Goal: Task Accomplishment & Management: Manage account settings

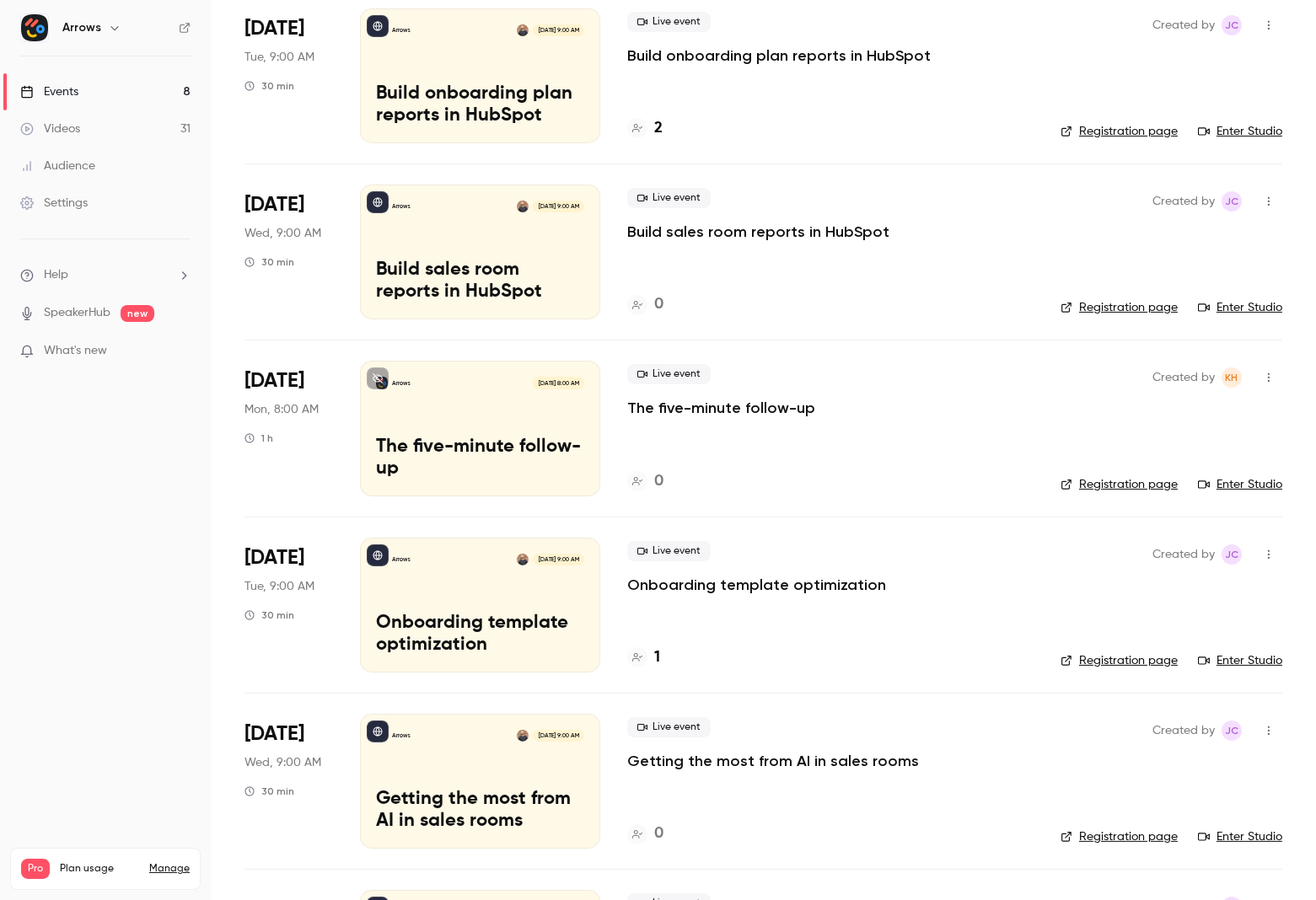
scroll to position [492, 0]
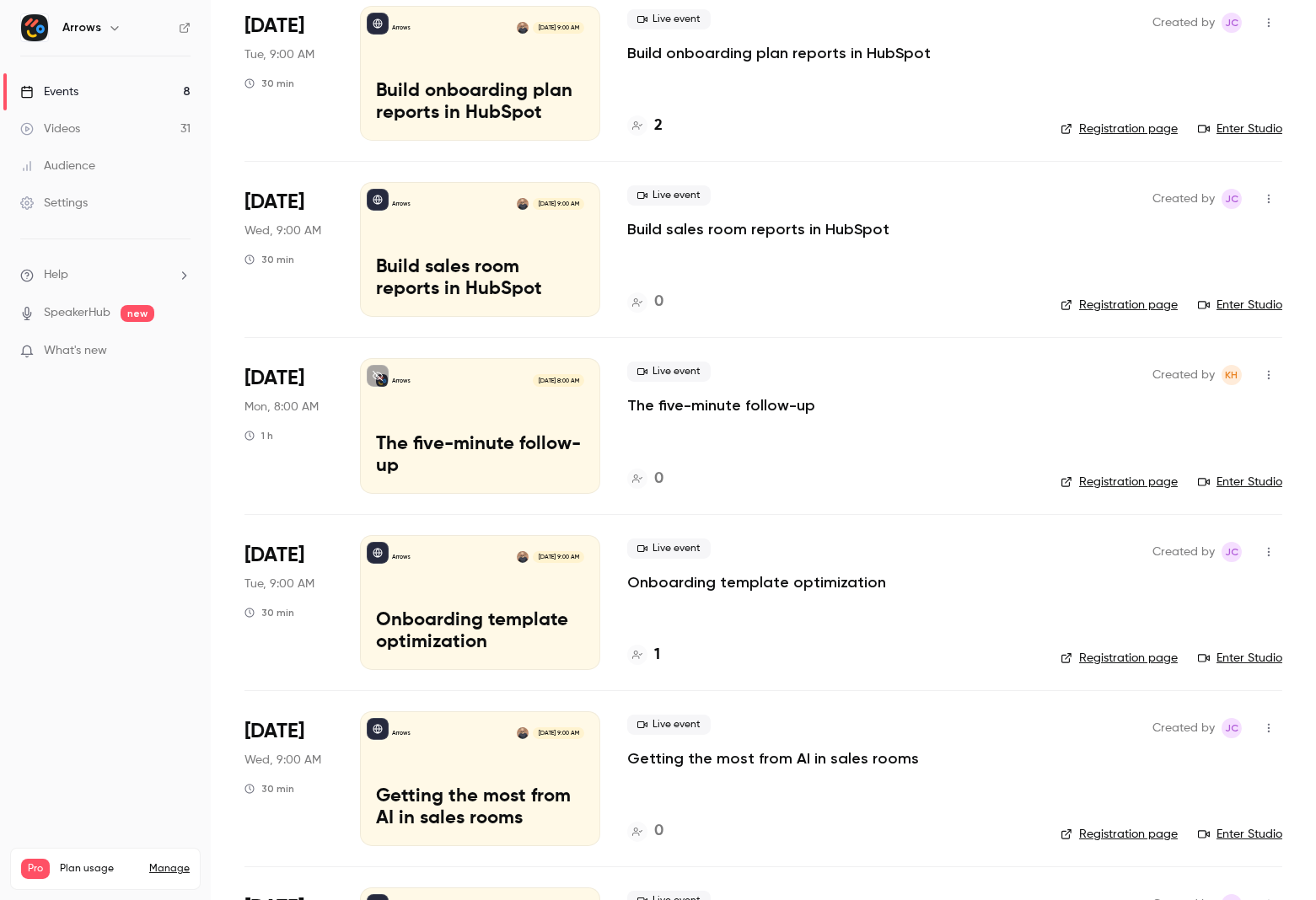
click at [1262, 369] on icon "button" at bounding box center [1268, 375] width 14 height 12
click at [1147, 591] on div "Delete" at bounding box center [1189, 591] width 128 height 17
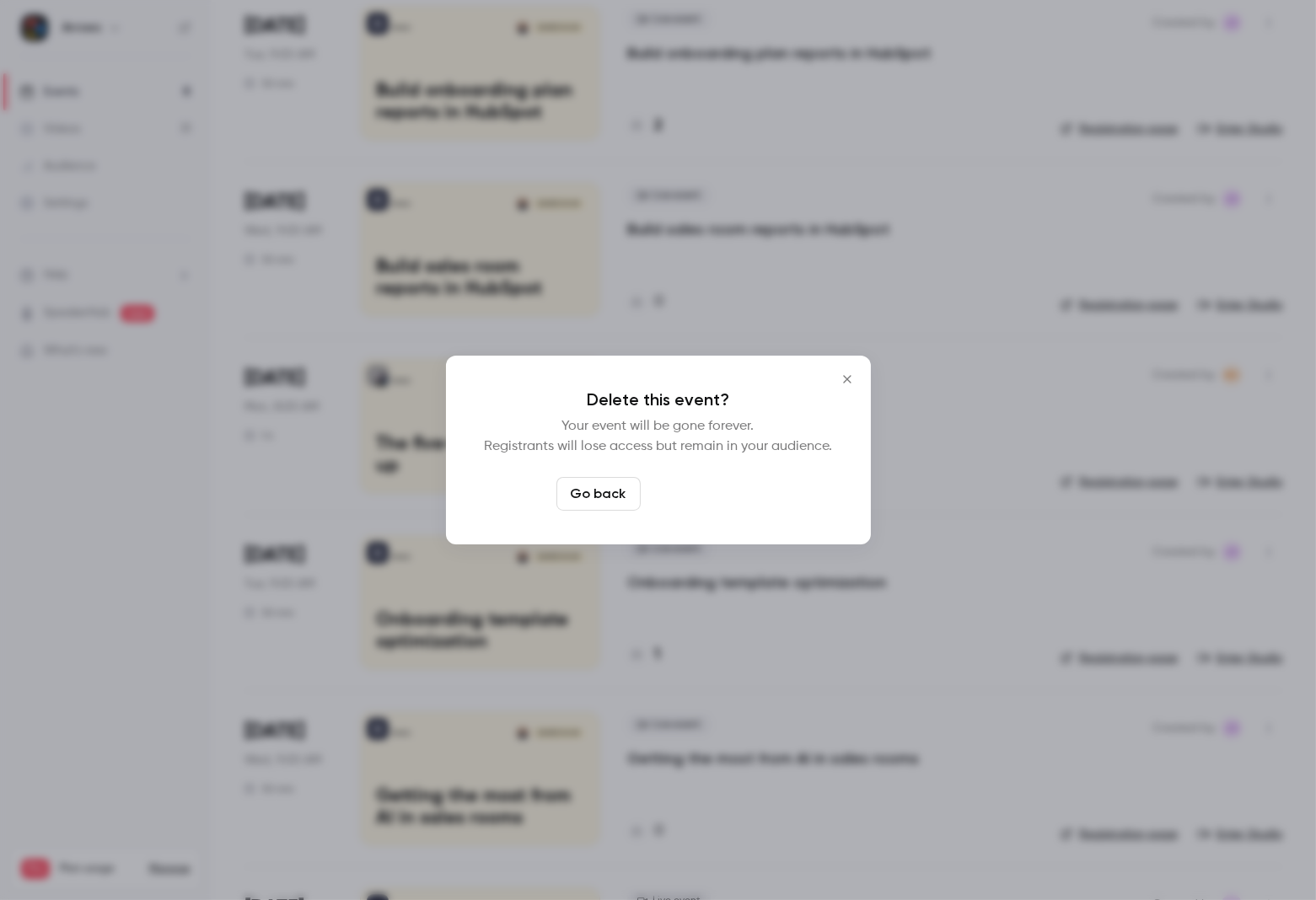
click at [737, 497] on button "Delete event" at bounding box center [704, 494] width 113 height 34
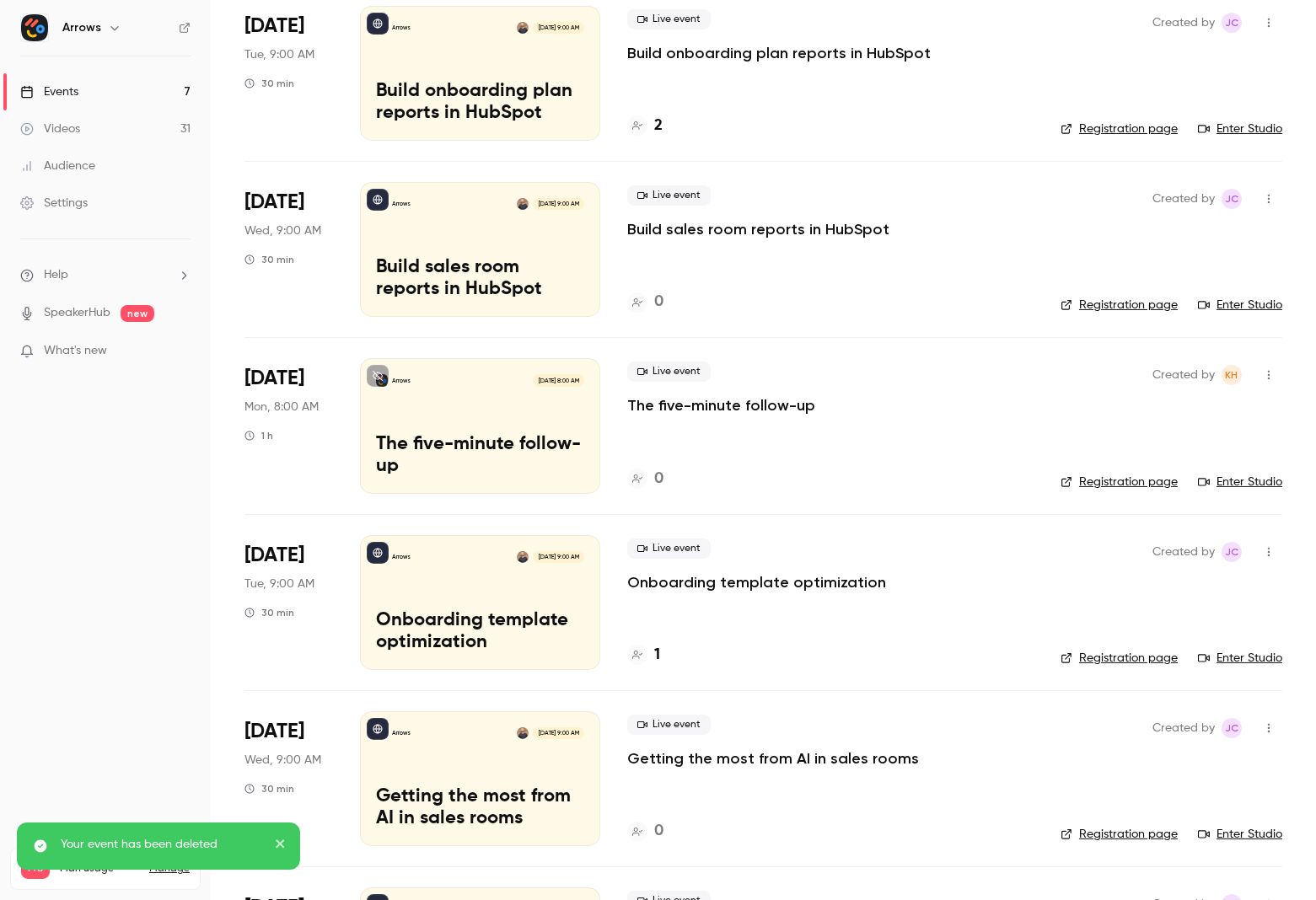
scroll to position [466, 0]
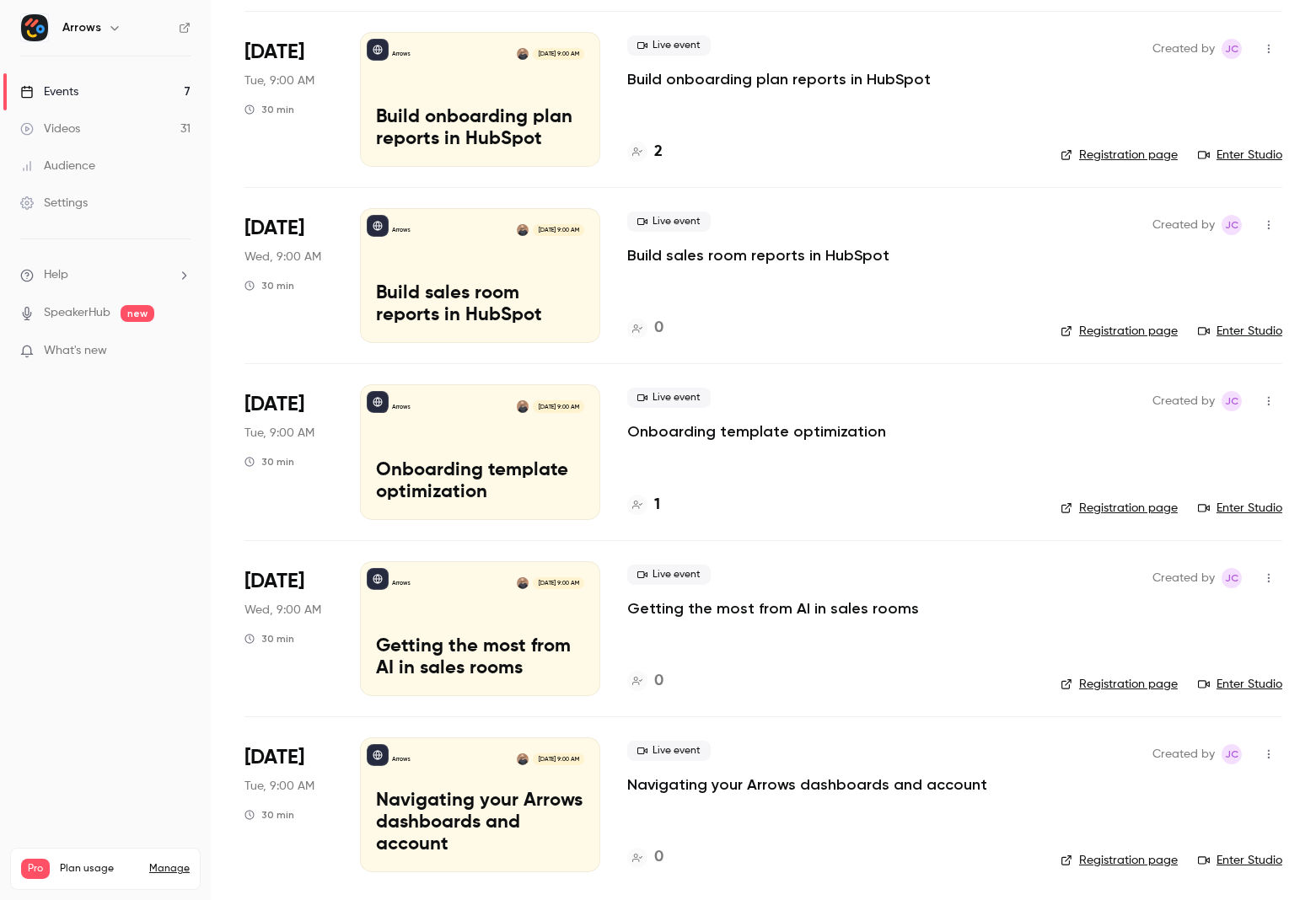
click at [459, 261] on div "Arrows Oct 15, 9:00 AM Build sales room reports in HubSpot" at bounding box center [480, 275] width 240 height 135
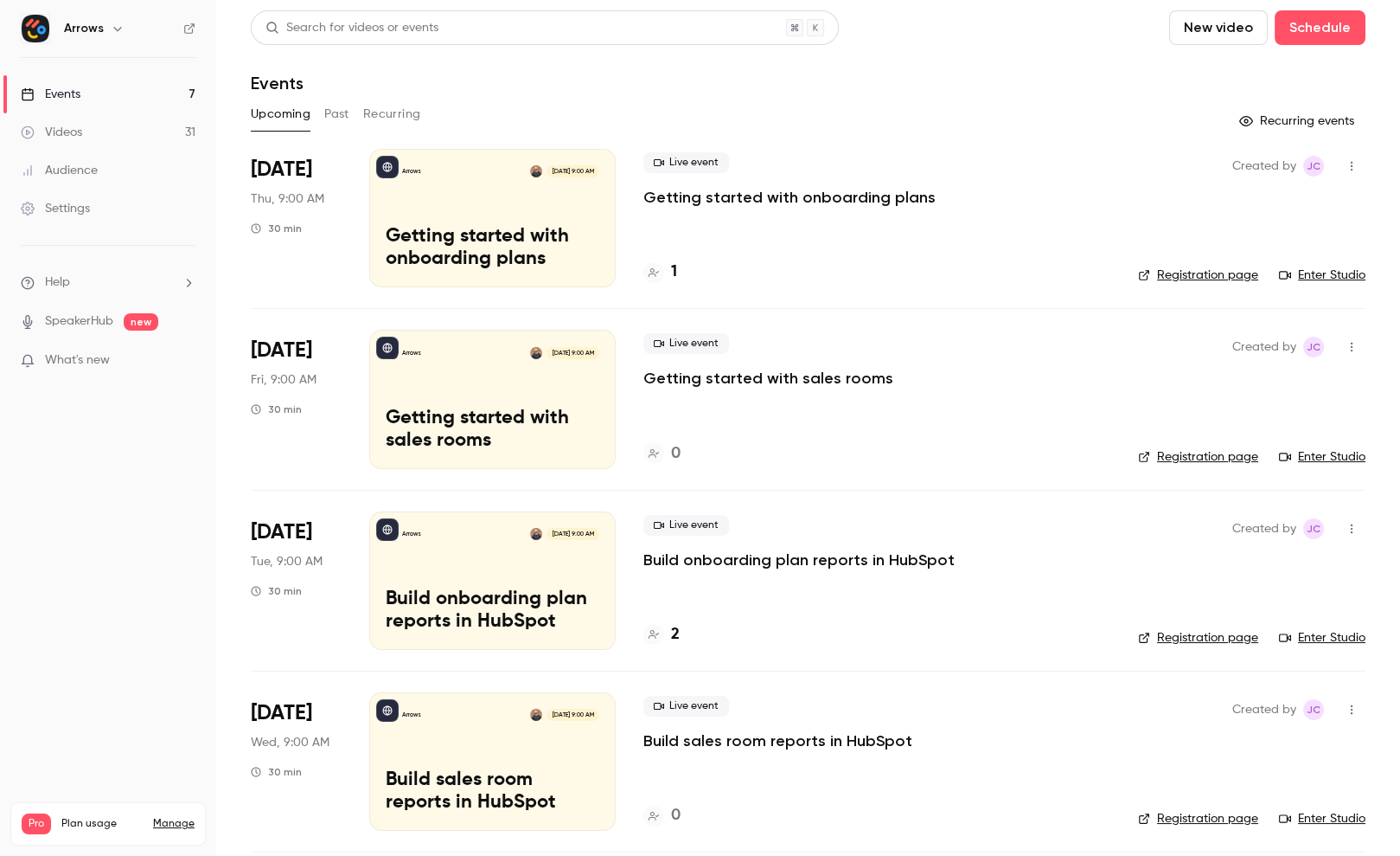
click at [350, 110] on button "Past" at bounding box center [336, 114] width 25 height 27
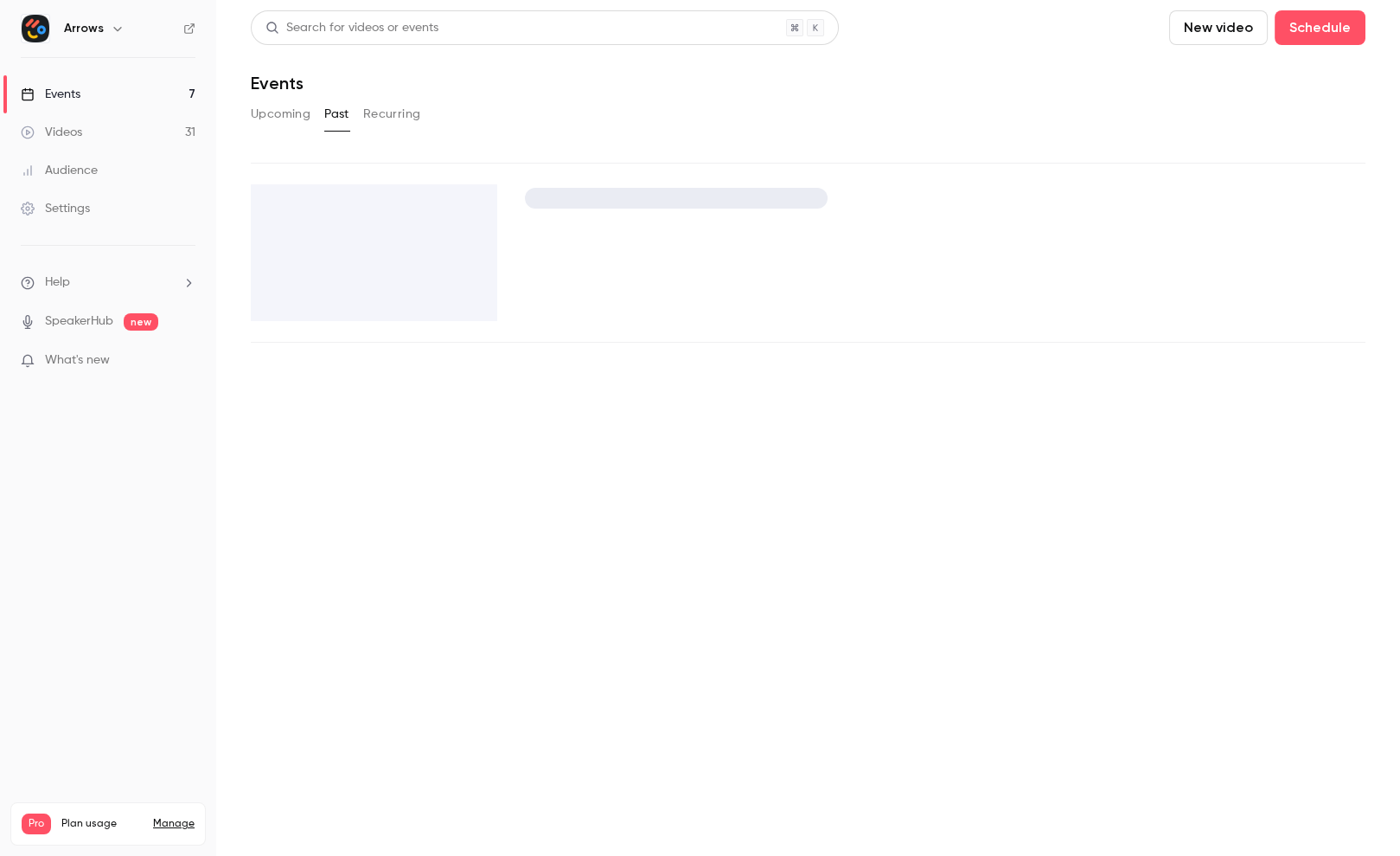
click at [393, 110] on button "Recurring" at bounding box center [391, 114] width 58 height 27
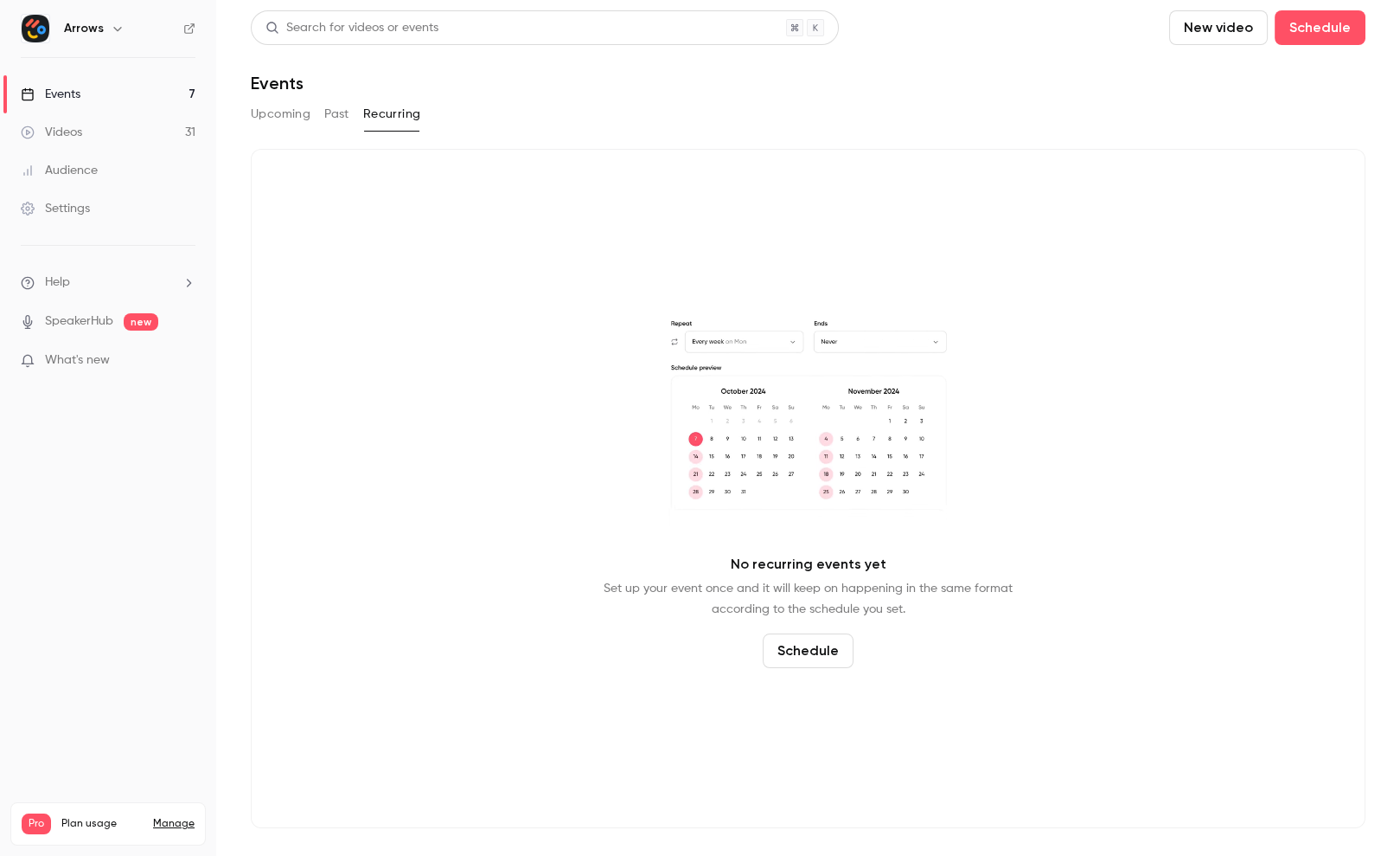
click at [329, 113] on button "Past" at bounding box center [336, 114] width 25 height 27
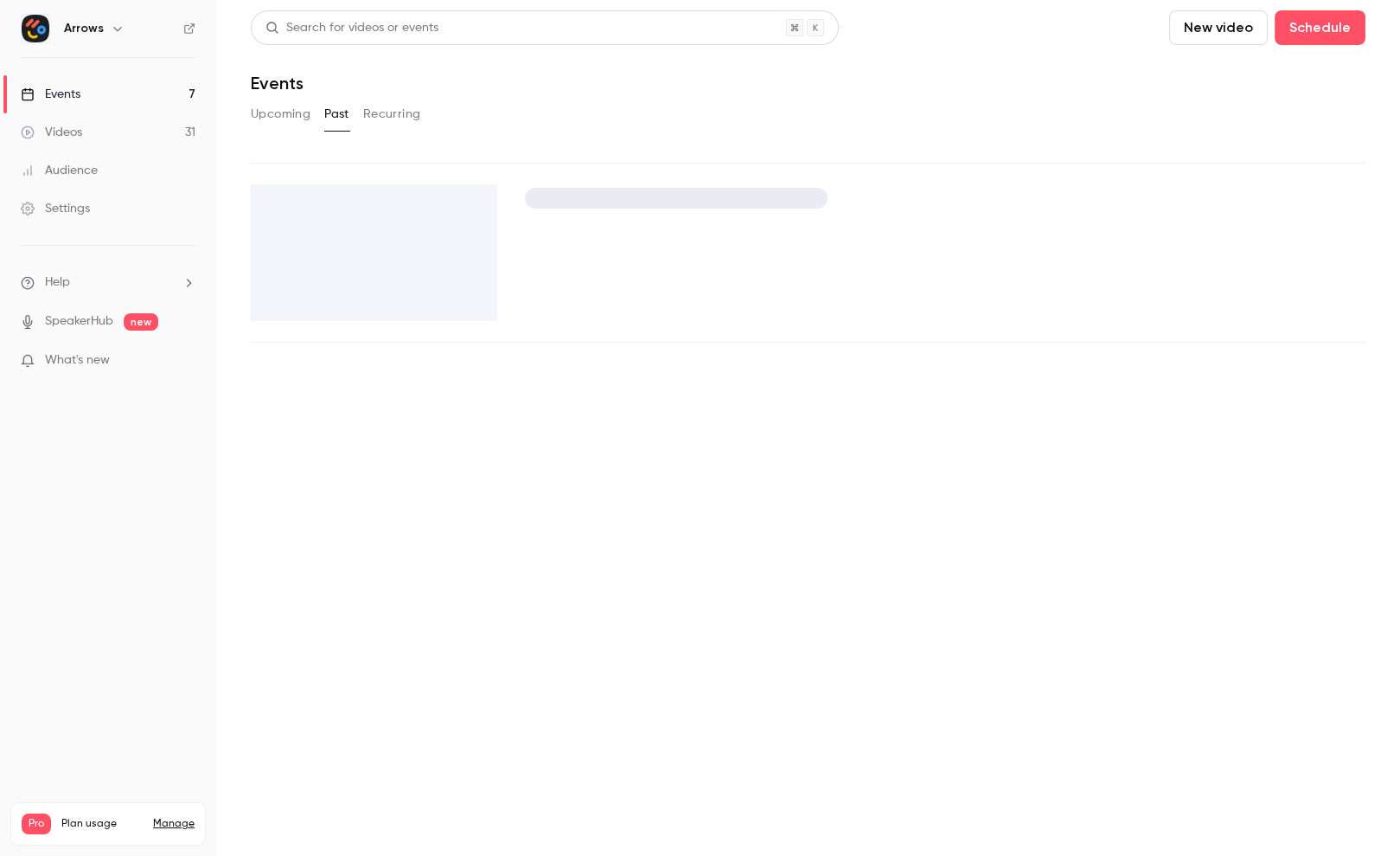
click at [282, 114] on button "Upcoming" at bounding box center [281, 114] width 60 height 27
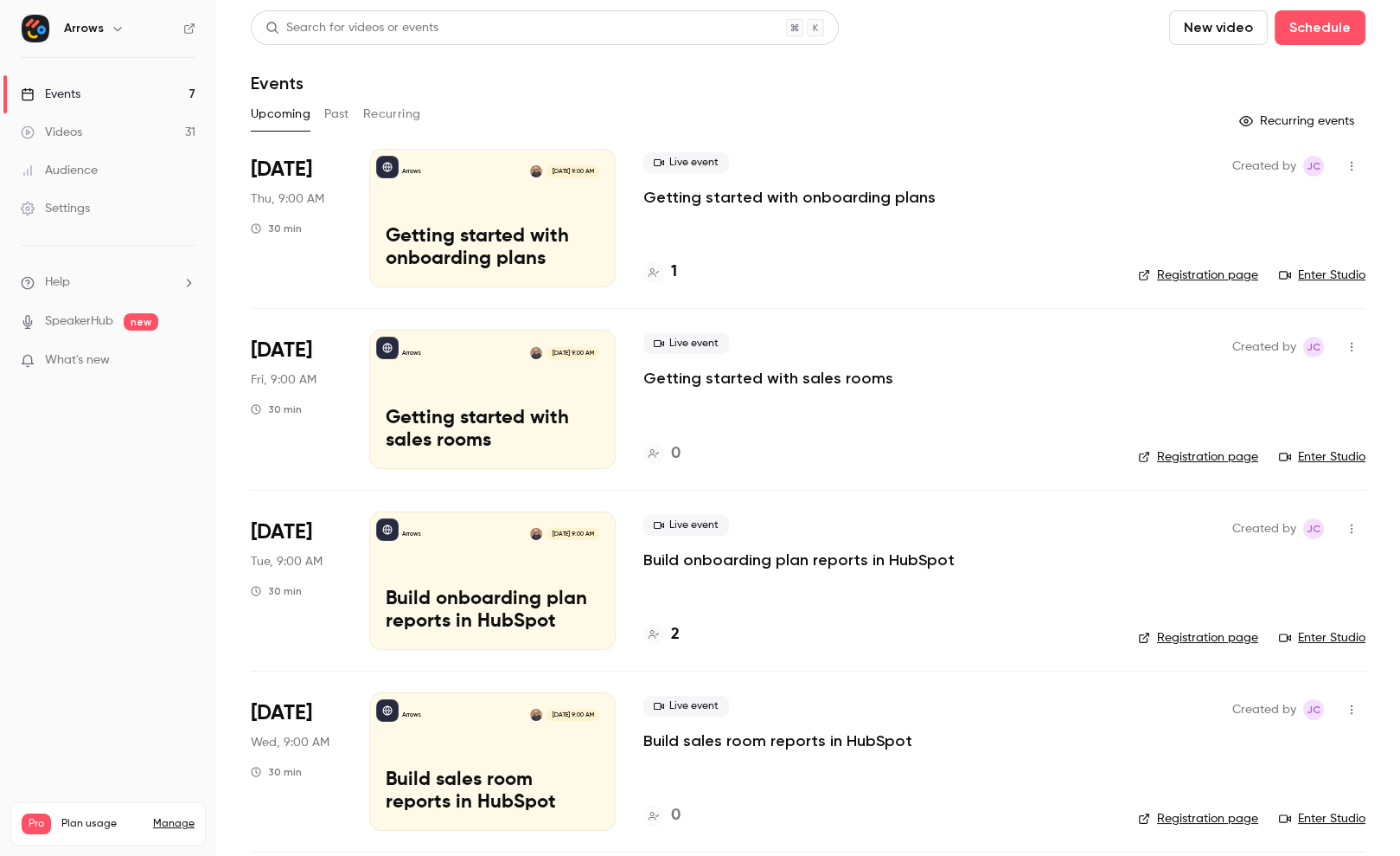
click at [155, 352] on p "What's new" at bounding box center [94, 360] width 147 height 18
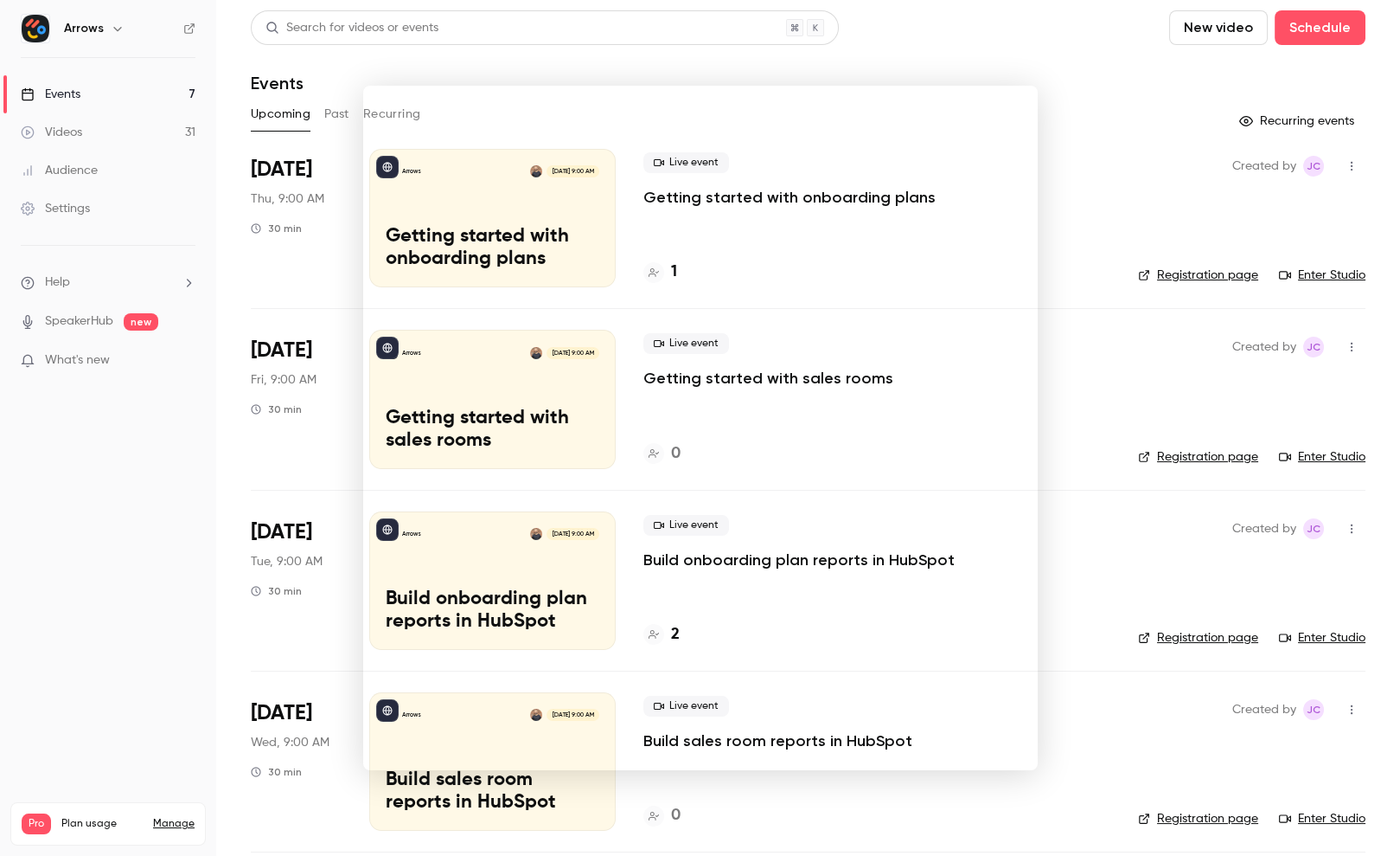
click at [171, 620] on div at bounding box center [700, 428] width 1400 height 856
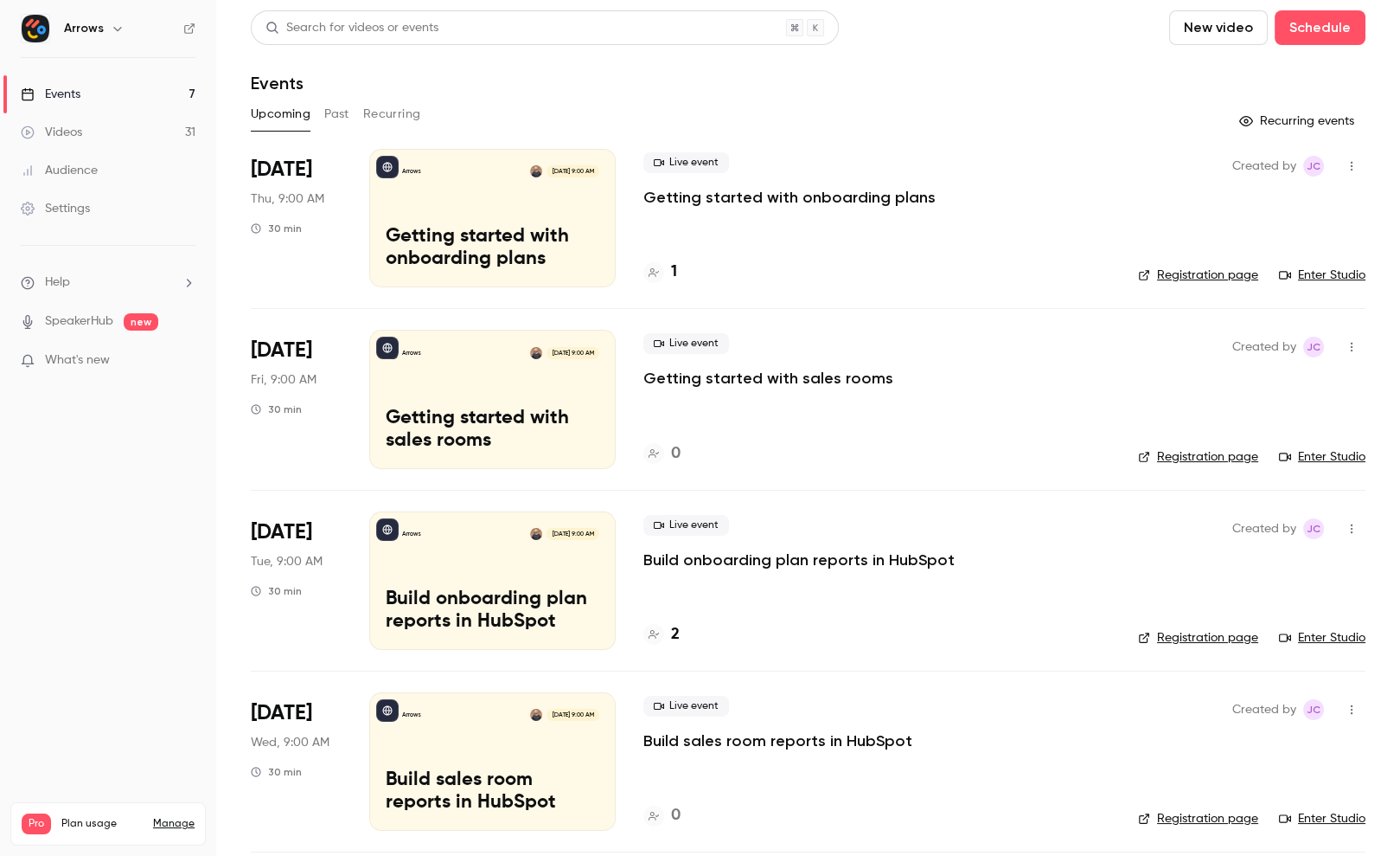
click at [324, 114] on button "Past" at bounding box center [336, 114] width 25 height 27
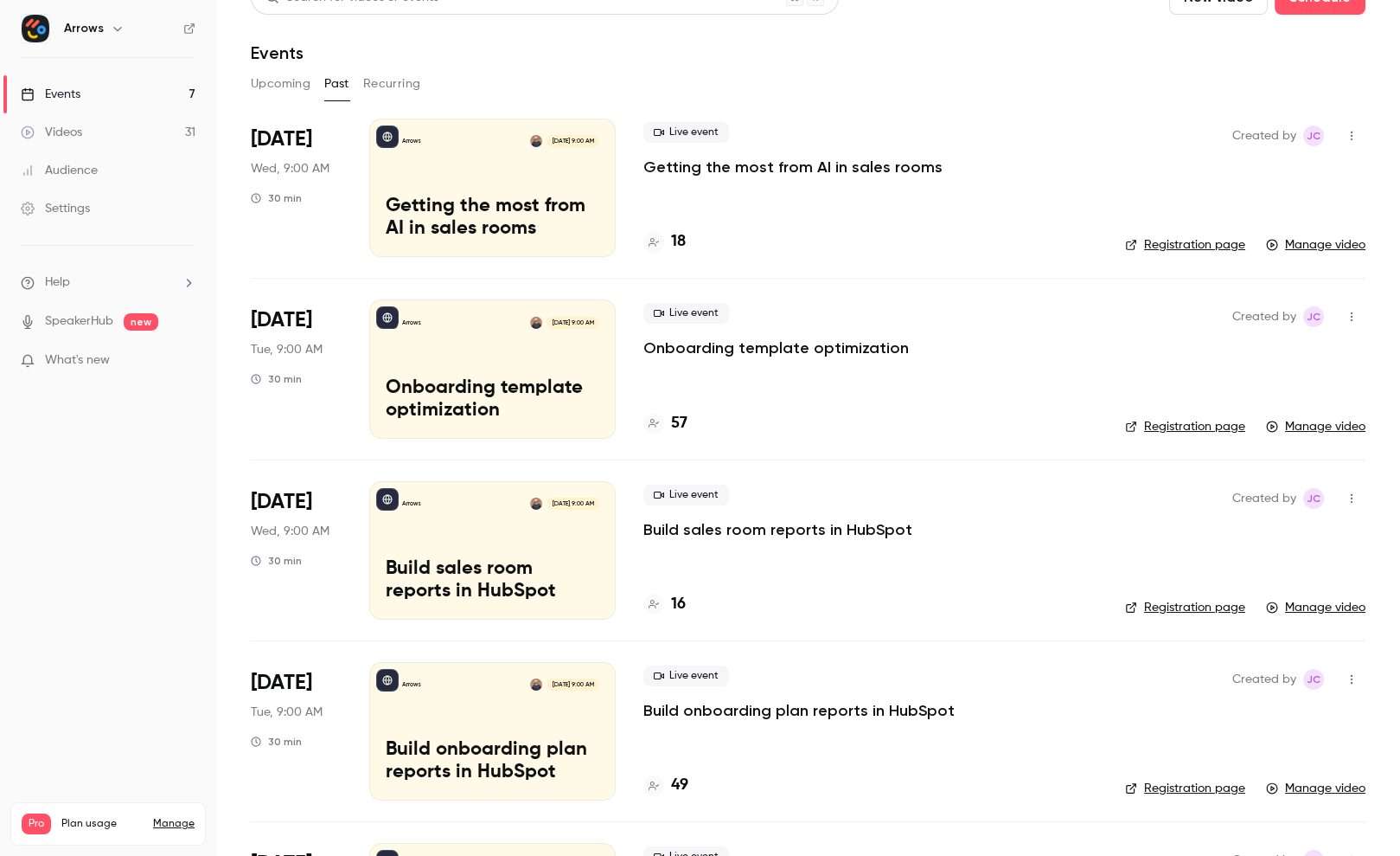
scroll to position [41, 0]
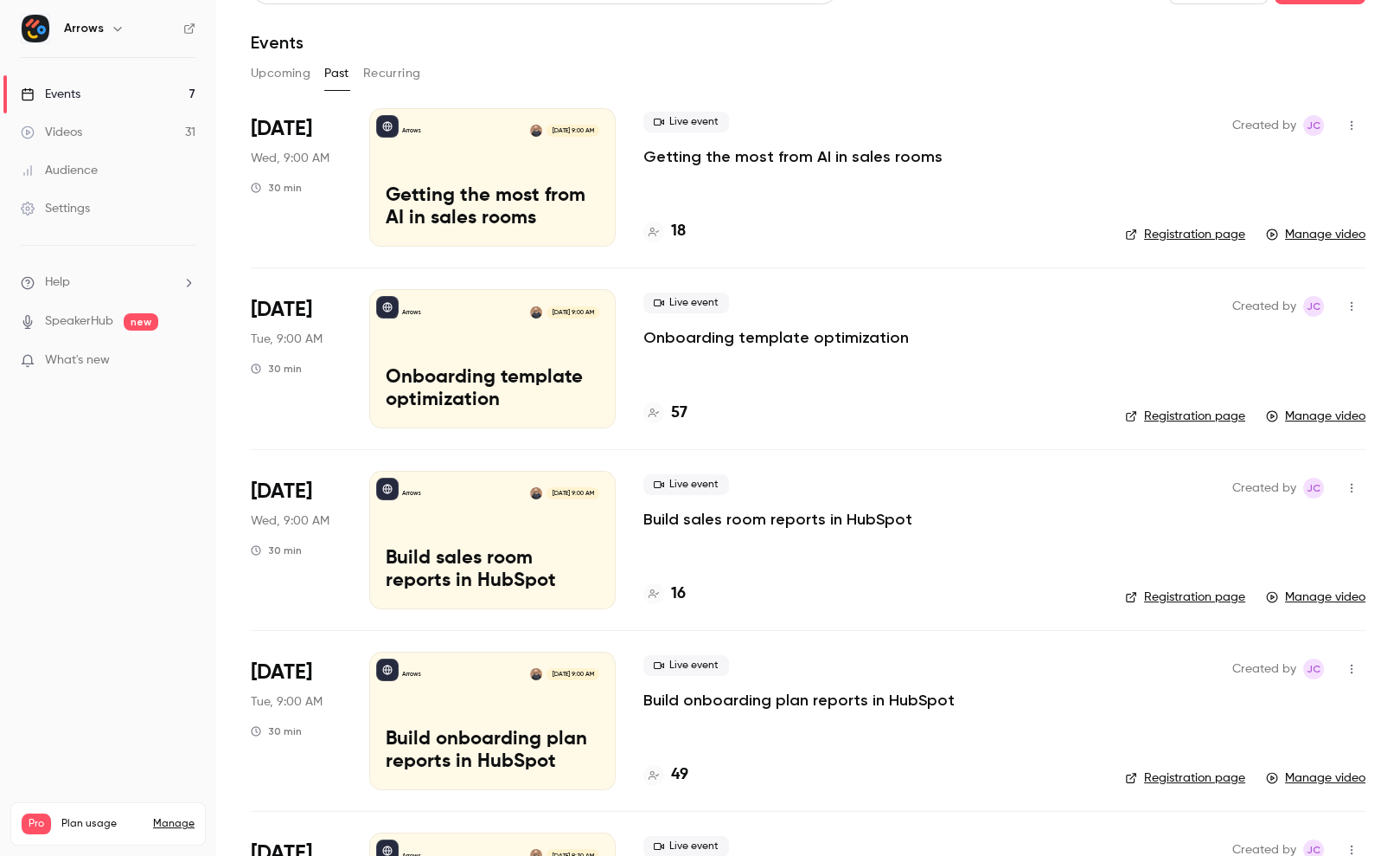
click at [809, 339] on p "Onboarding template optimization" at bounding box center [776, 337] width 265 height 21
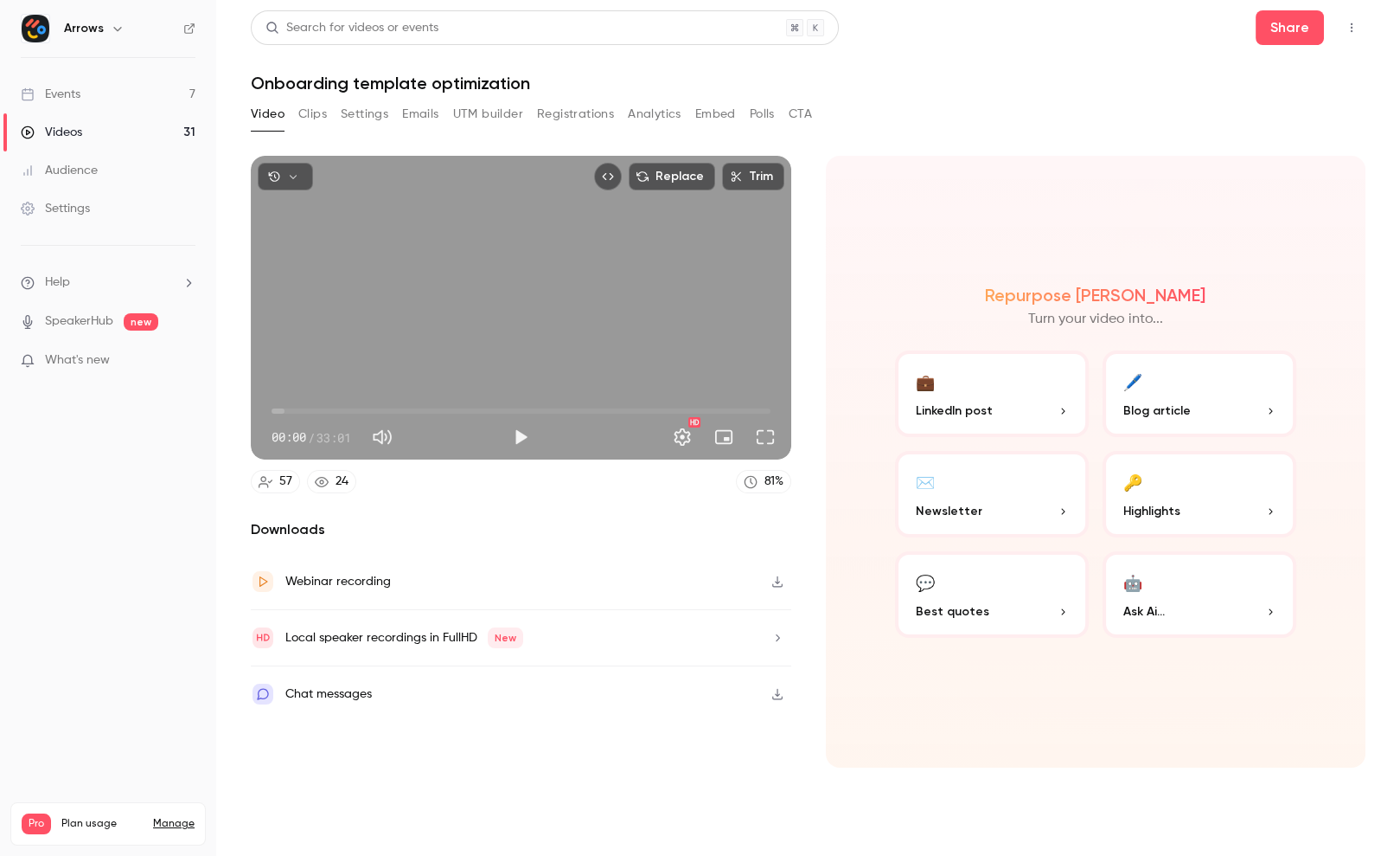
click at [322, 110] on button "Clips" at bounding box center [313, 114] width 28 height 27
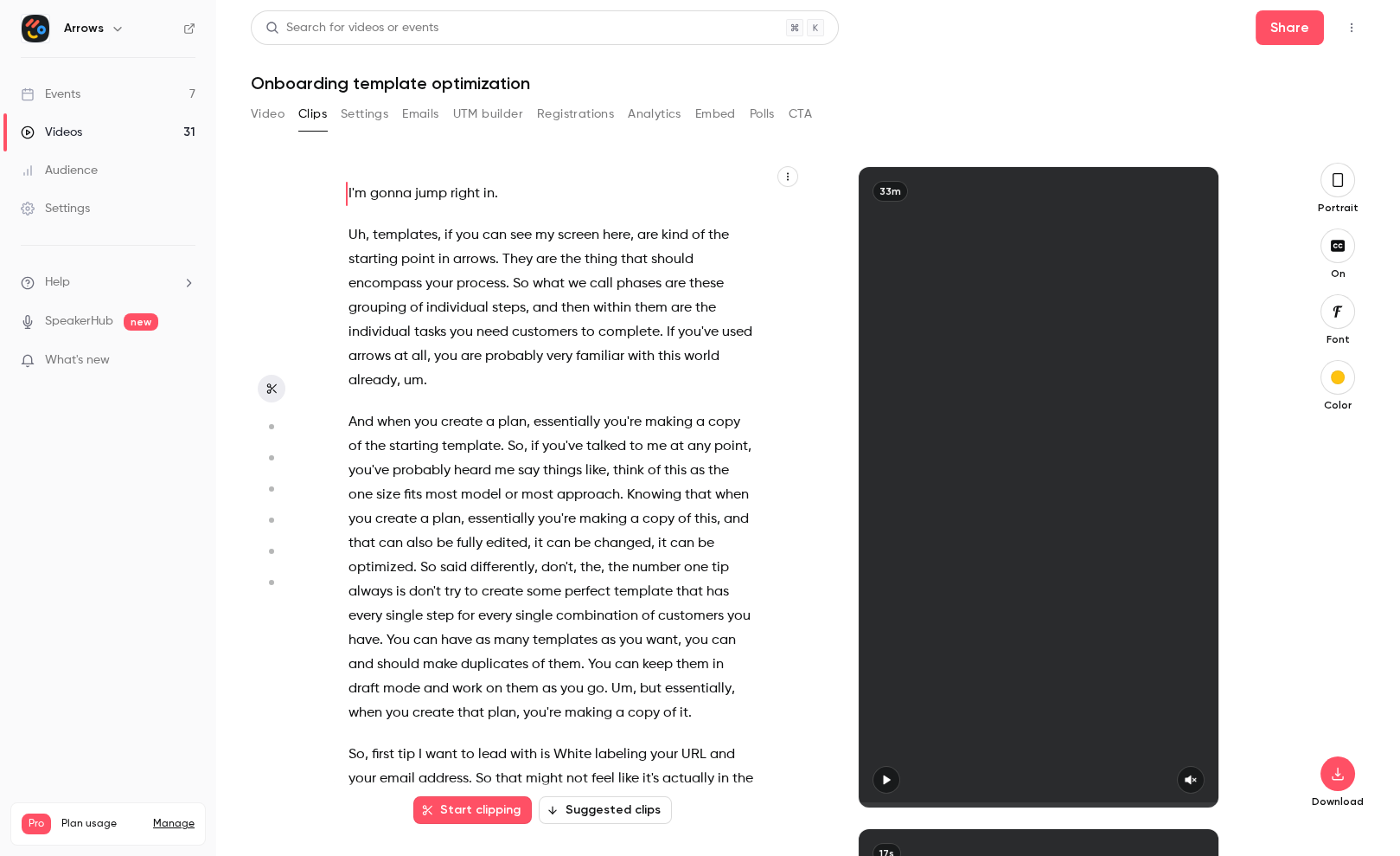
click at [344, 110] on button "Settings" at bounding box center [365, 114] width 47 height 27
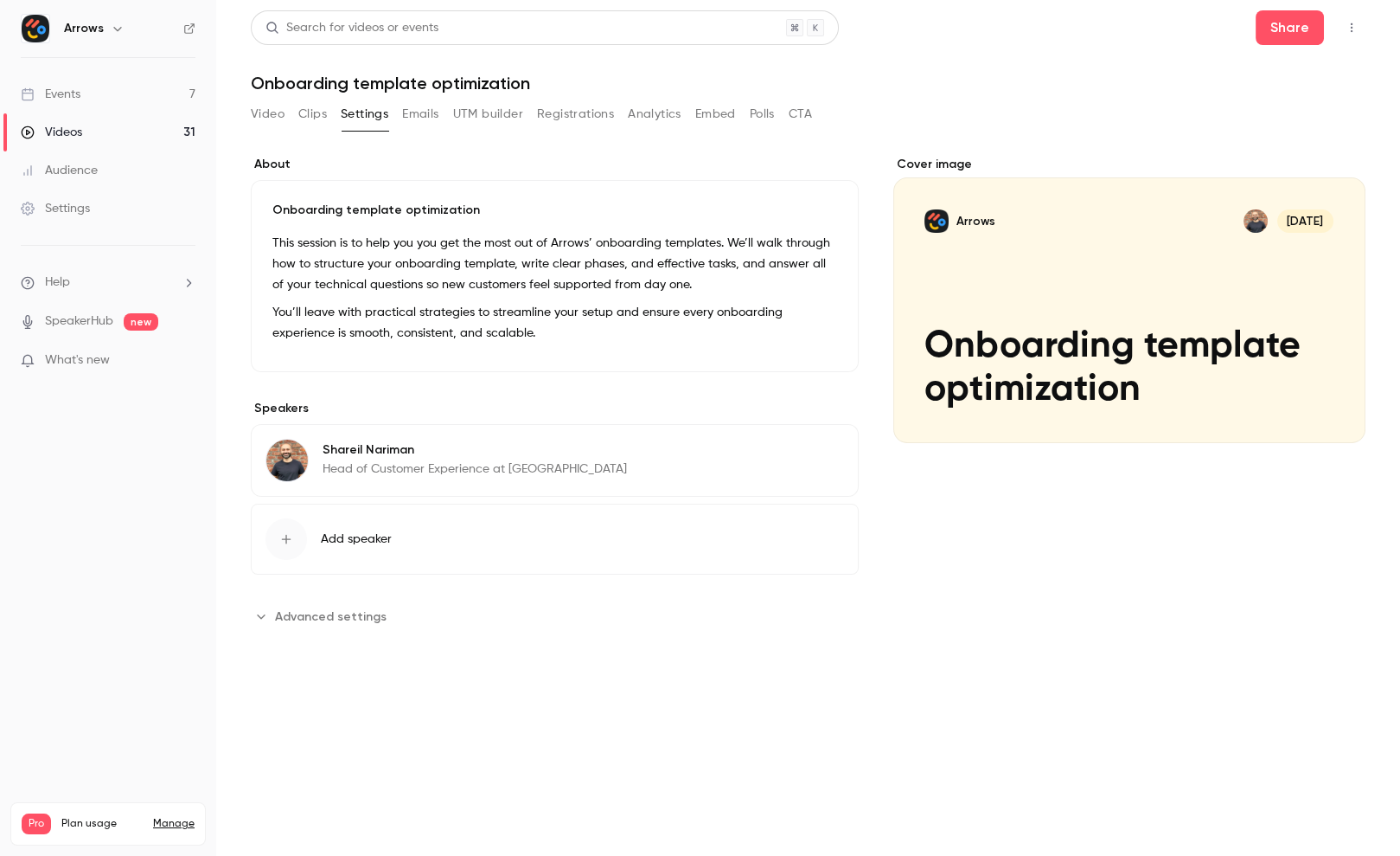
click at [474, 110] on button "UTM builder" at bounding box center [488, 114] width 70 height 27
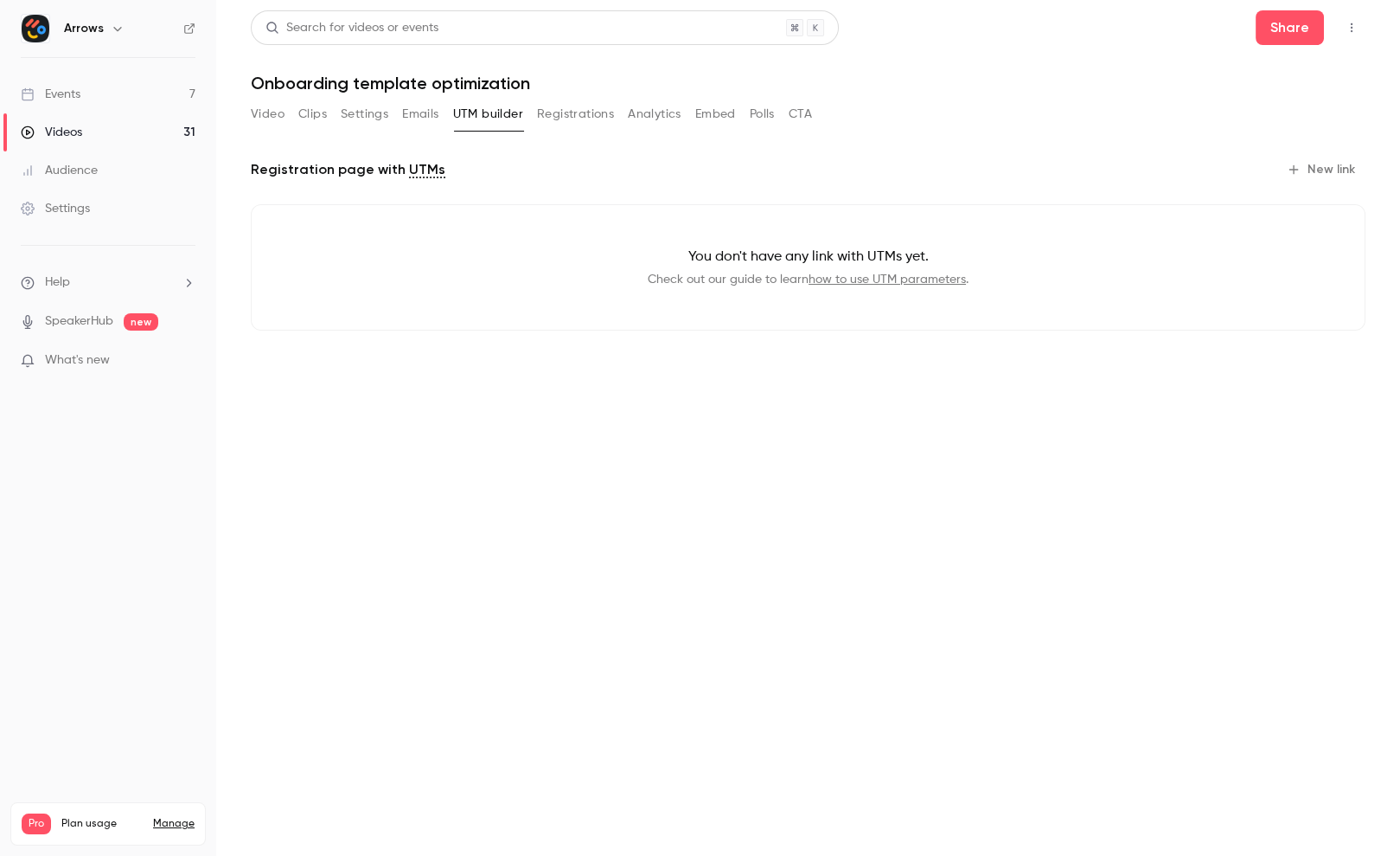
click at [575, 113] on button "Registrations" at bounding box center [575, 114] width 77 height 27
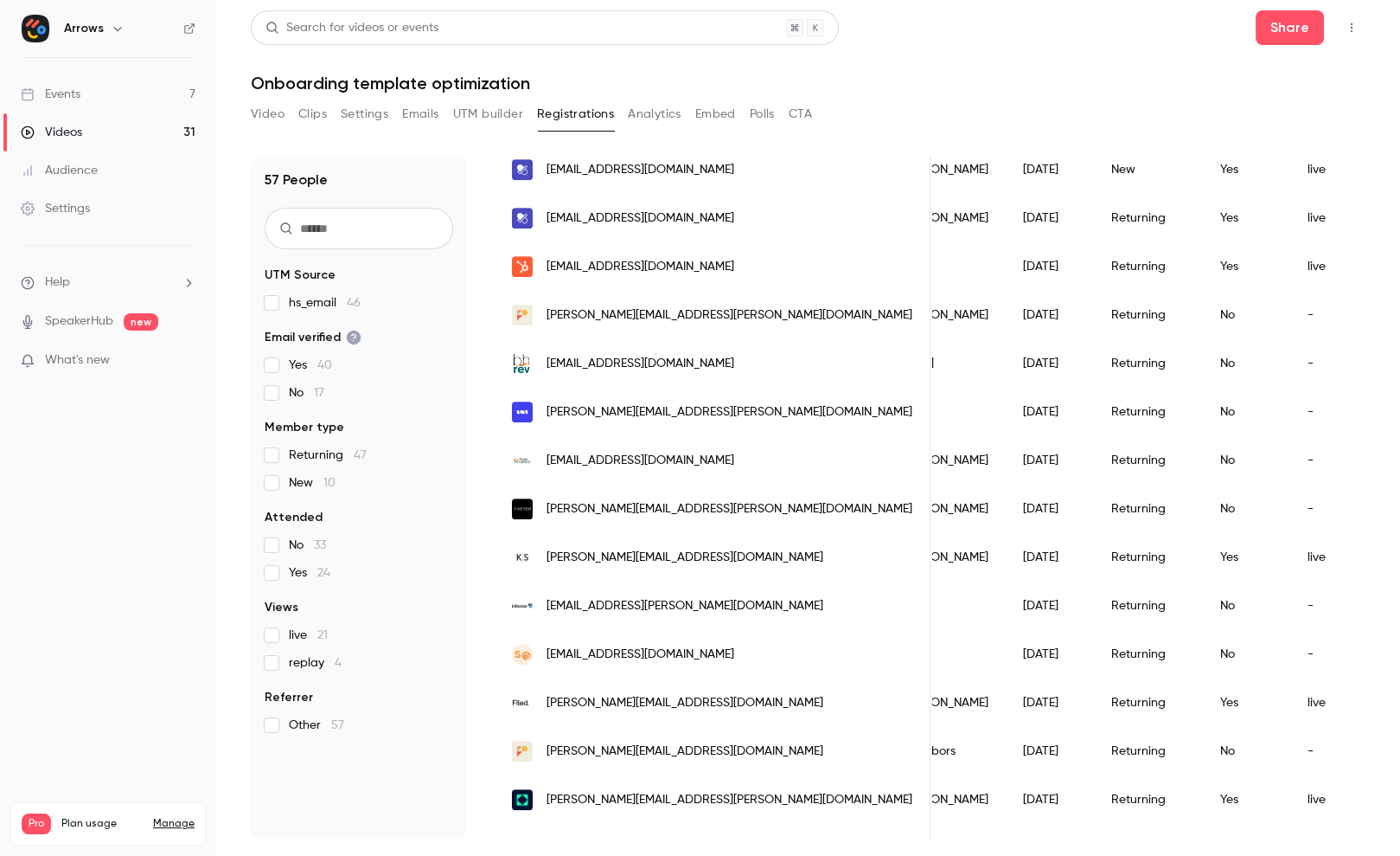
scroll to position [1918, 0]
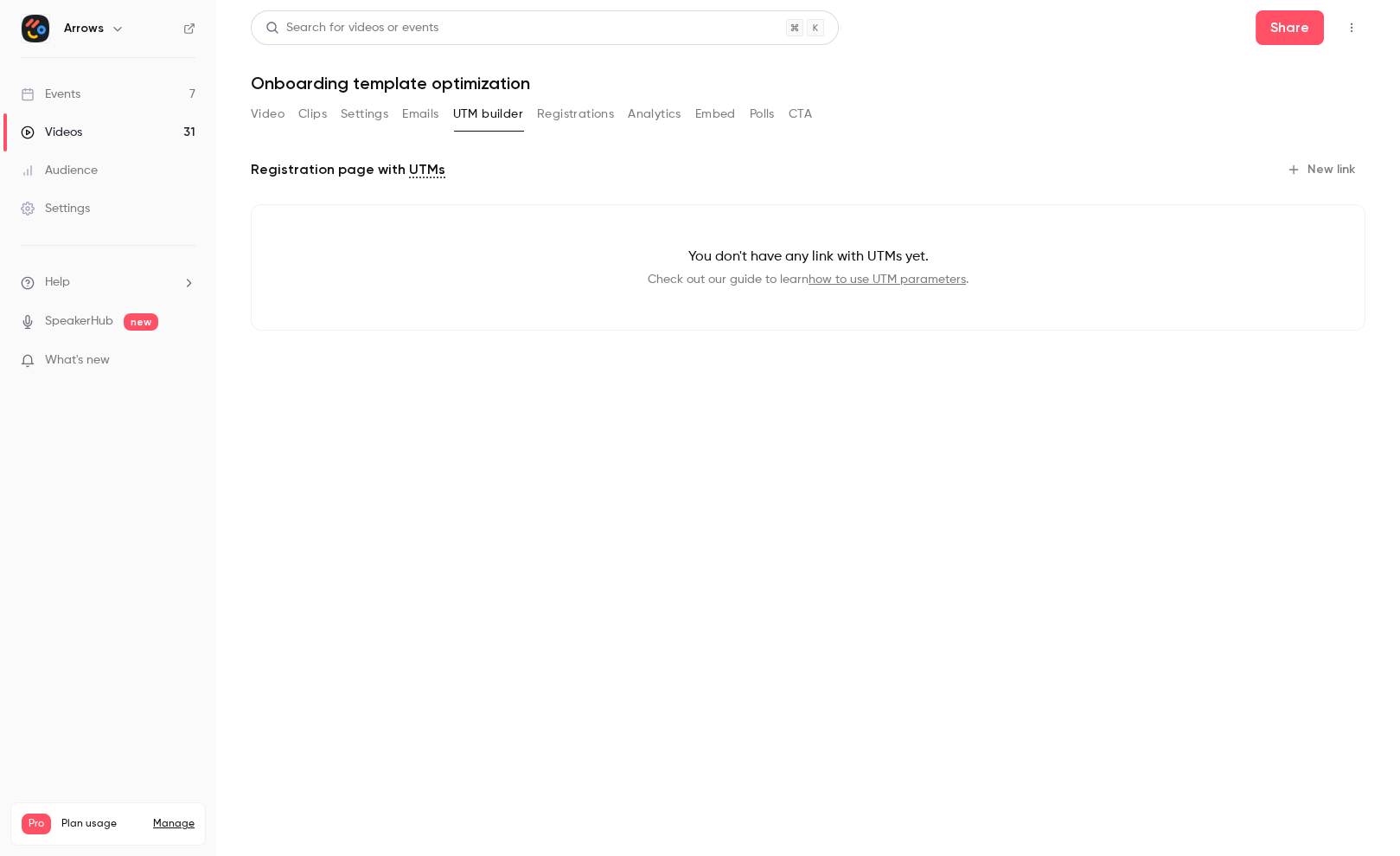
click at [401, 114] on div "Video Clips Settings Emails UTM builder Registrations Analytics Embed Polls CTA" at bounding box center [532, 114] width 561 height 27
click at [409, 114] on button "Emails" at bounding box center [420, 114] width 36 height 27
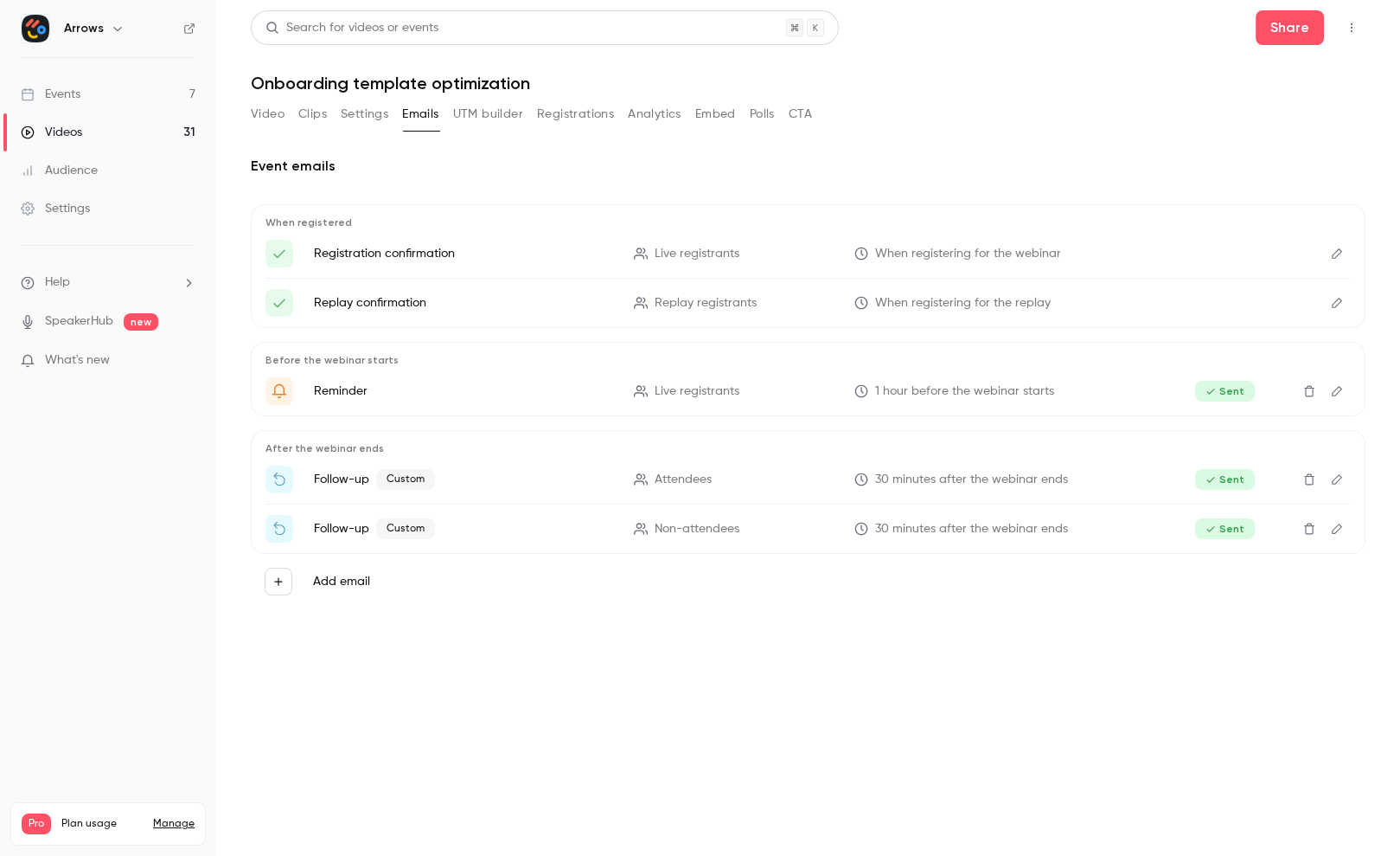
click at [111, 89] on link "Events 7" at bounding box center [108, 94] width 216 height 38
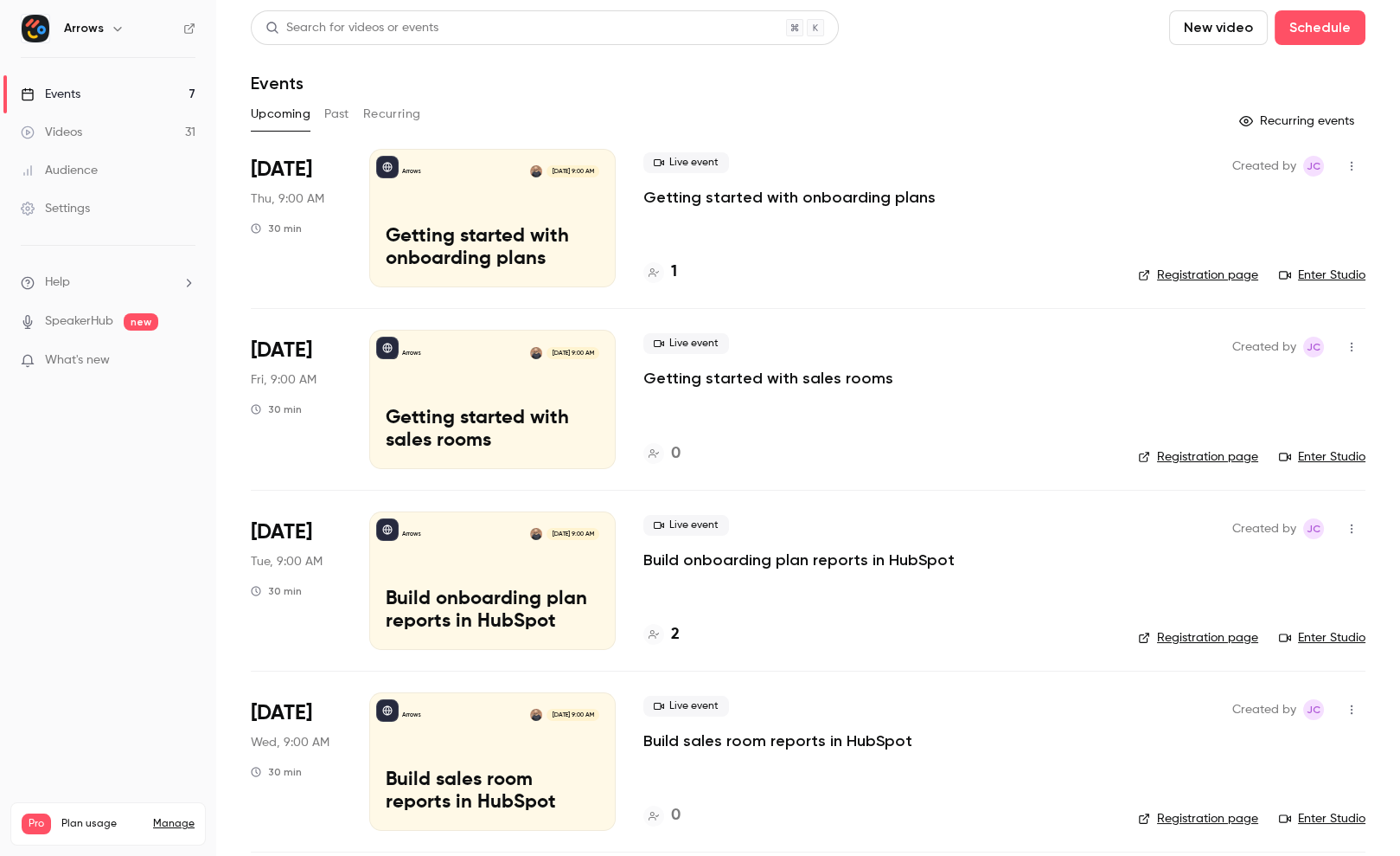
click at [355, 108] on div "Upcoming Past Recurring" at bounding box center [809, 114] width 1115 height 27
click at [344, 109] on button "Past" at bounding box center [336, 114] width 25 height 27
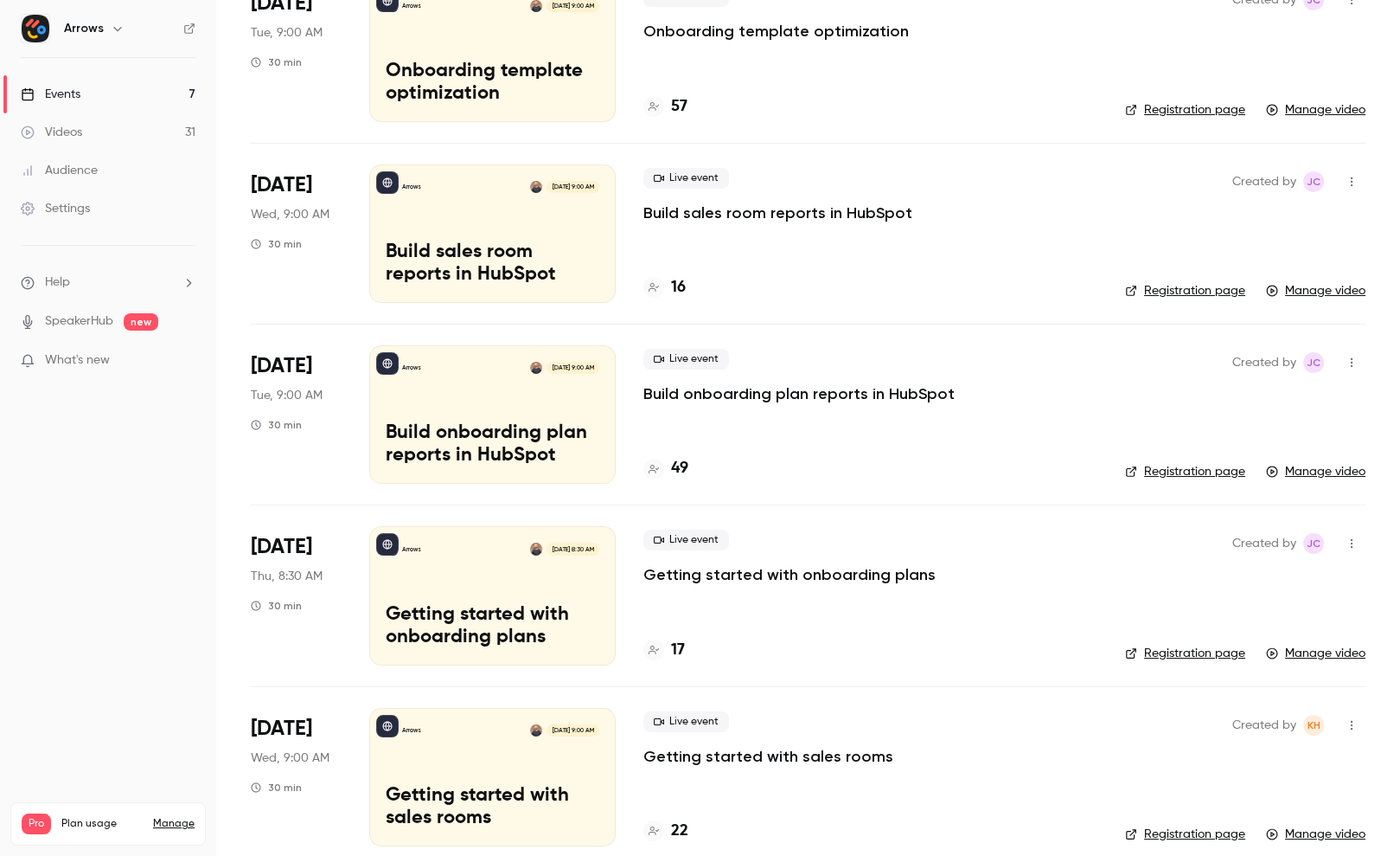
scroll to position [346, 0]
click at [746, 397] on p "Build onboarding plan reports in HubSpot" at bounding box center [799, 394] width 312 height 21
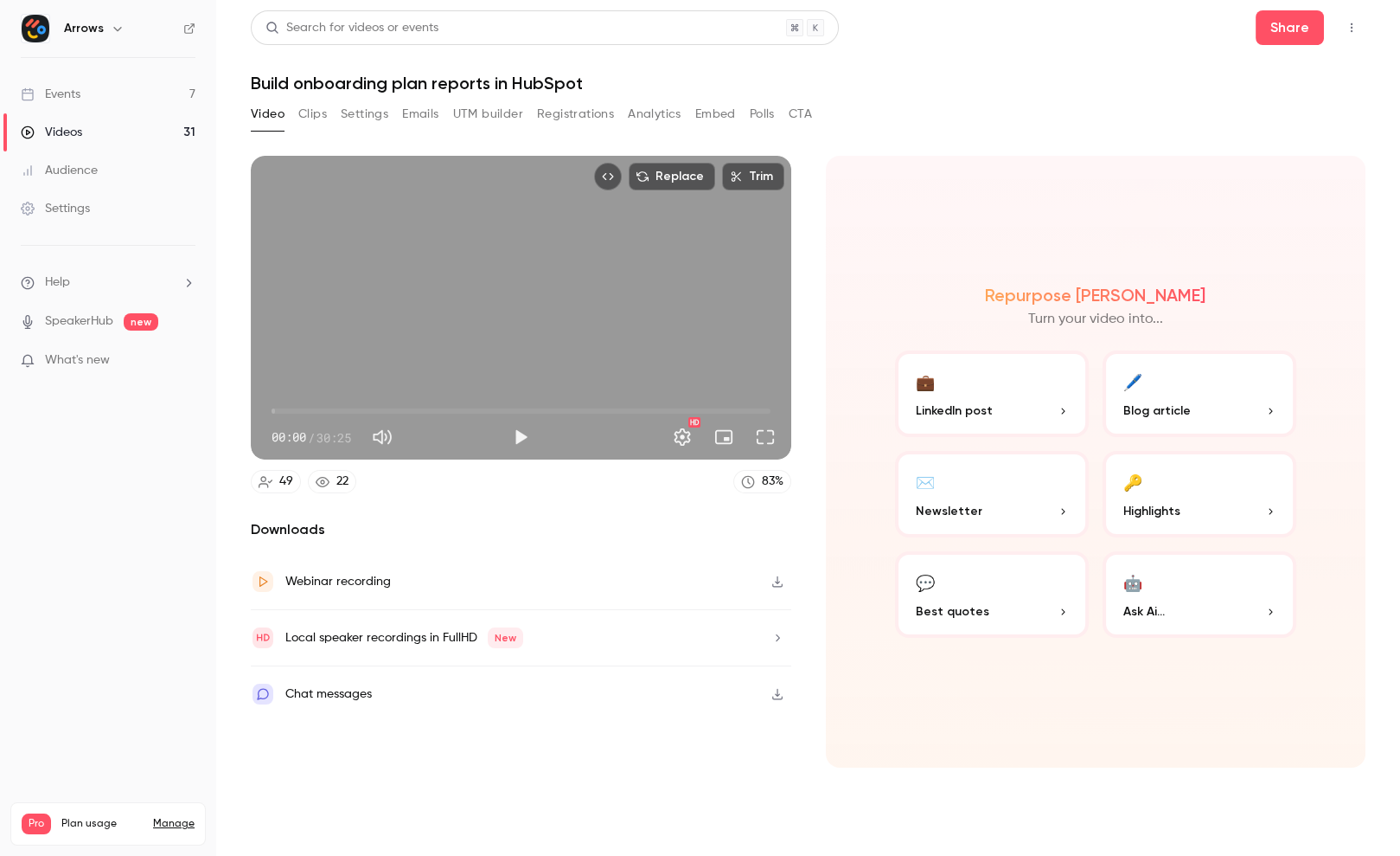
click at [577, 118] on button "Registrations" at bounding box center [575, 114] width 77 height 27
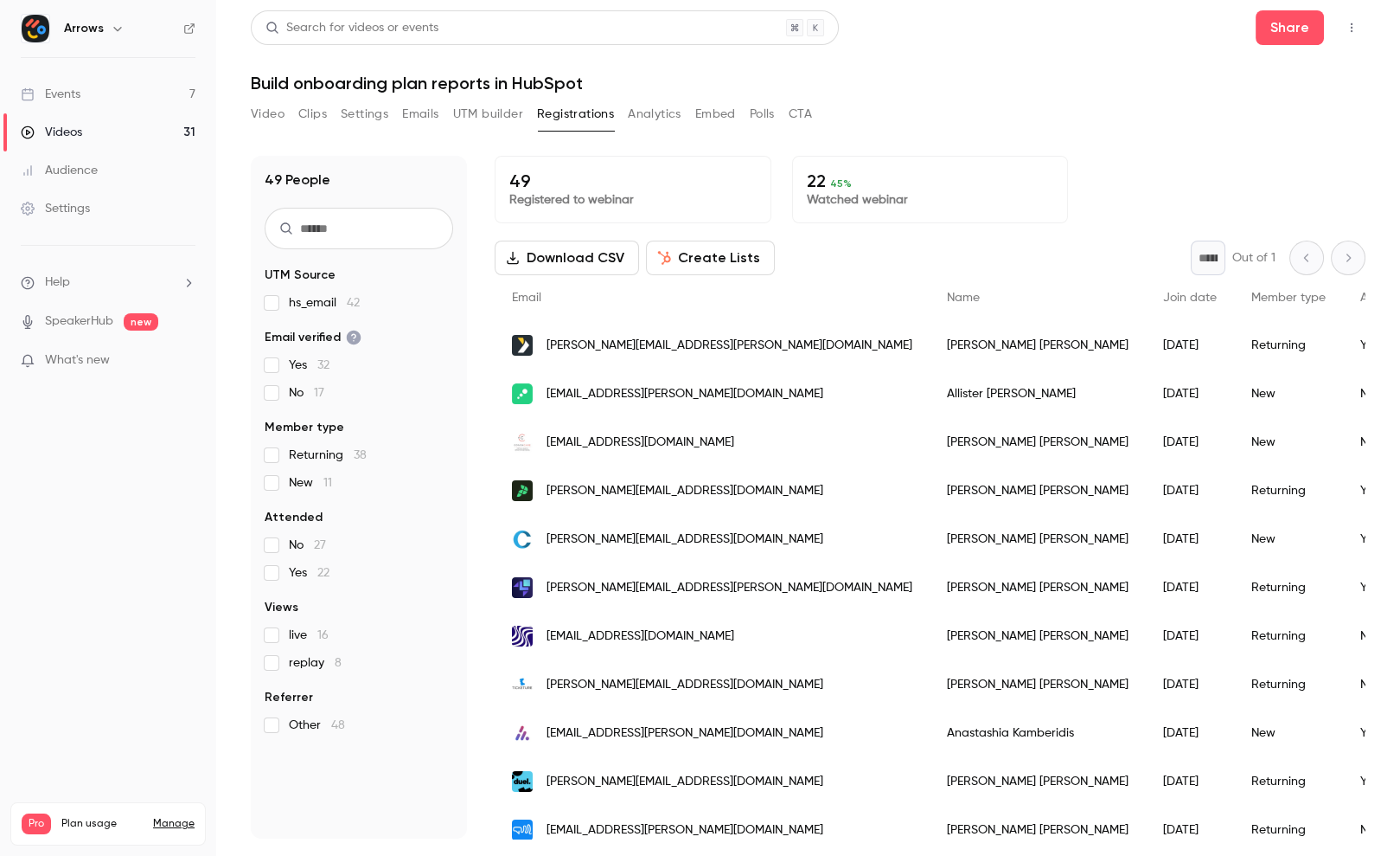
click at [114, 87] on link "Events 7" at bounding box center [108, 94] width 216 height 38
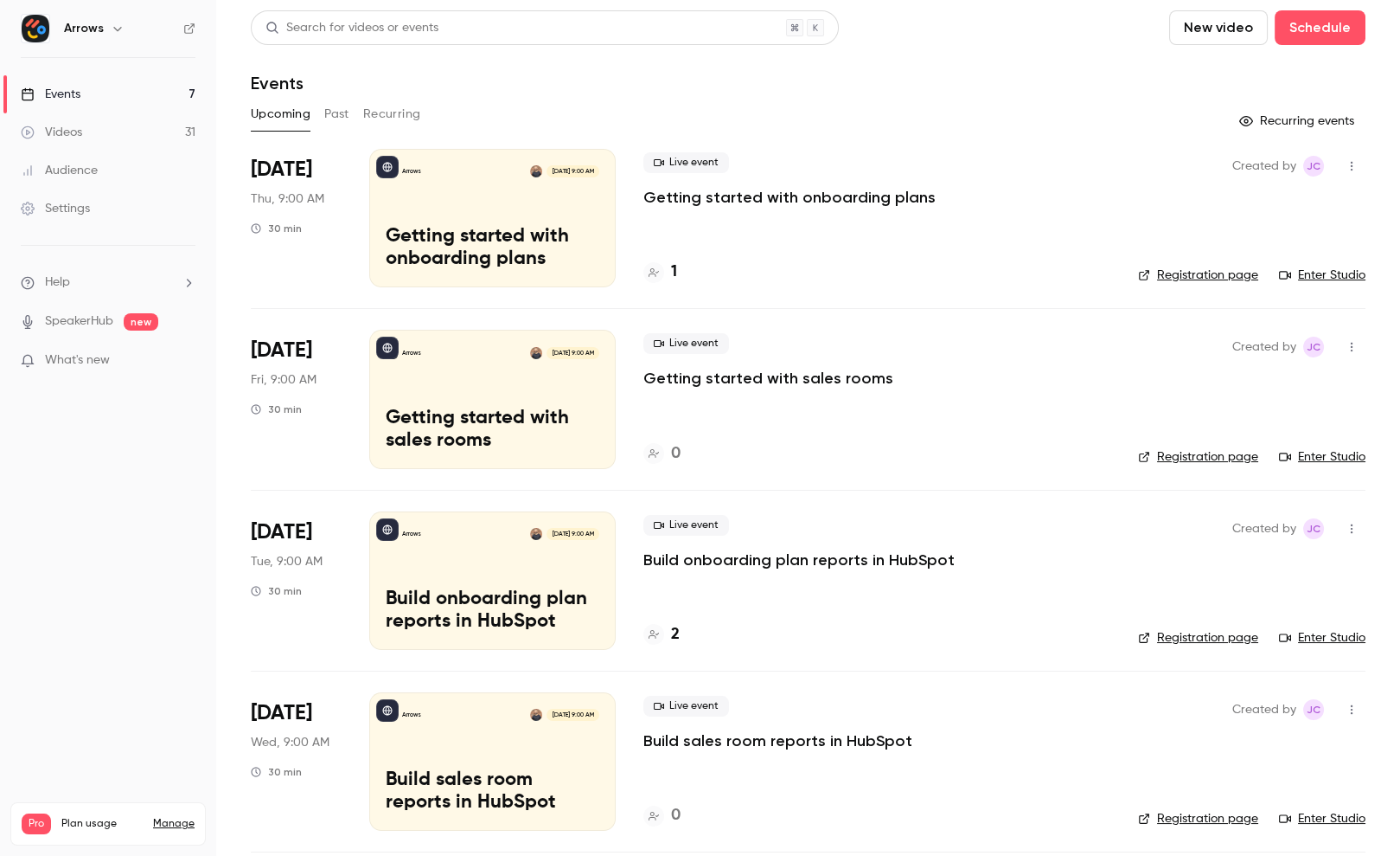
click at [719, 212] on div "Live event Getting started with onboarding plans 1" at bounding box center [877, 218] width 467 height 138
click at [788, 193] on p "Getting started with onboarding plans" at bounding box center [790, 197] width 292 height 21
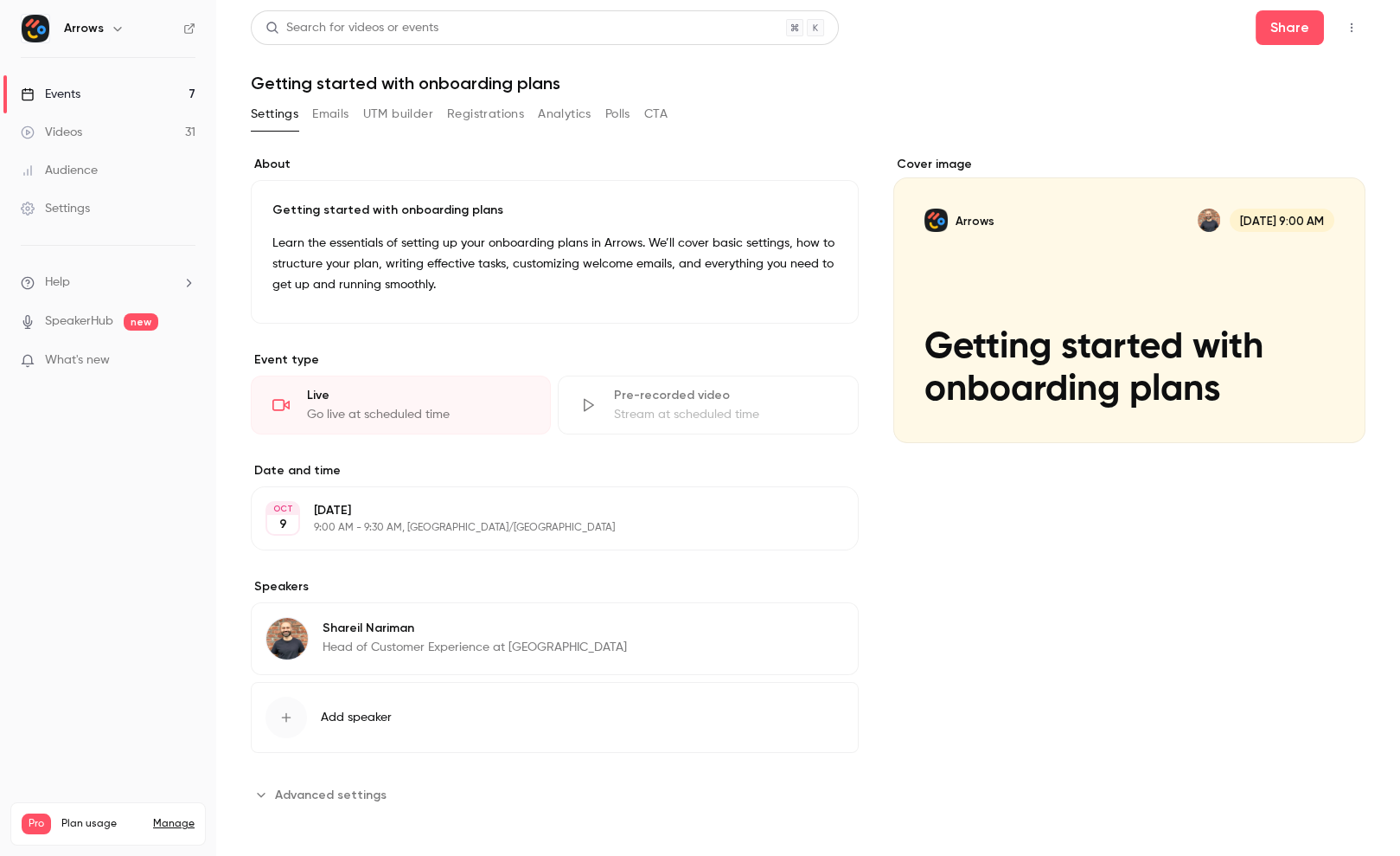
click at [339, 105] on button "Emails" at bounding box center [330, 114] width 36 height 27
